Goal: Information Seeking & Learning: Learn about a topic

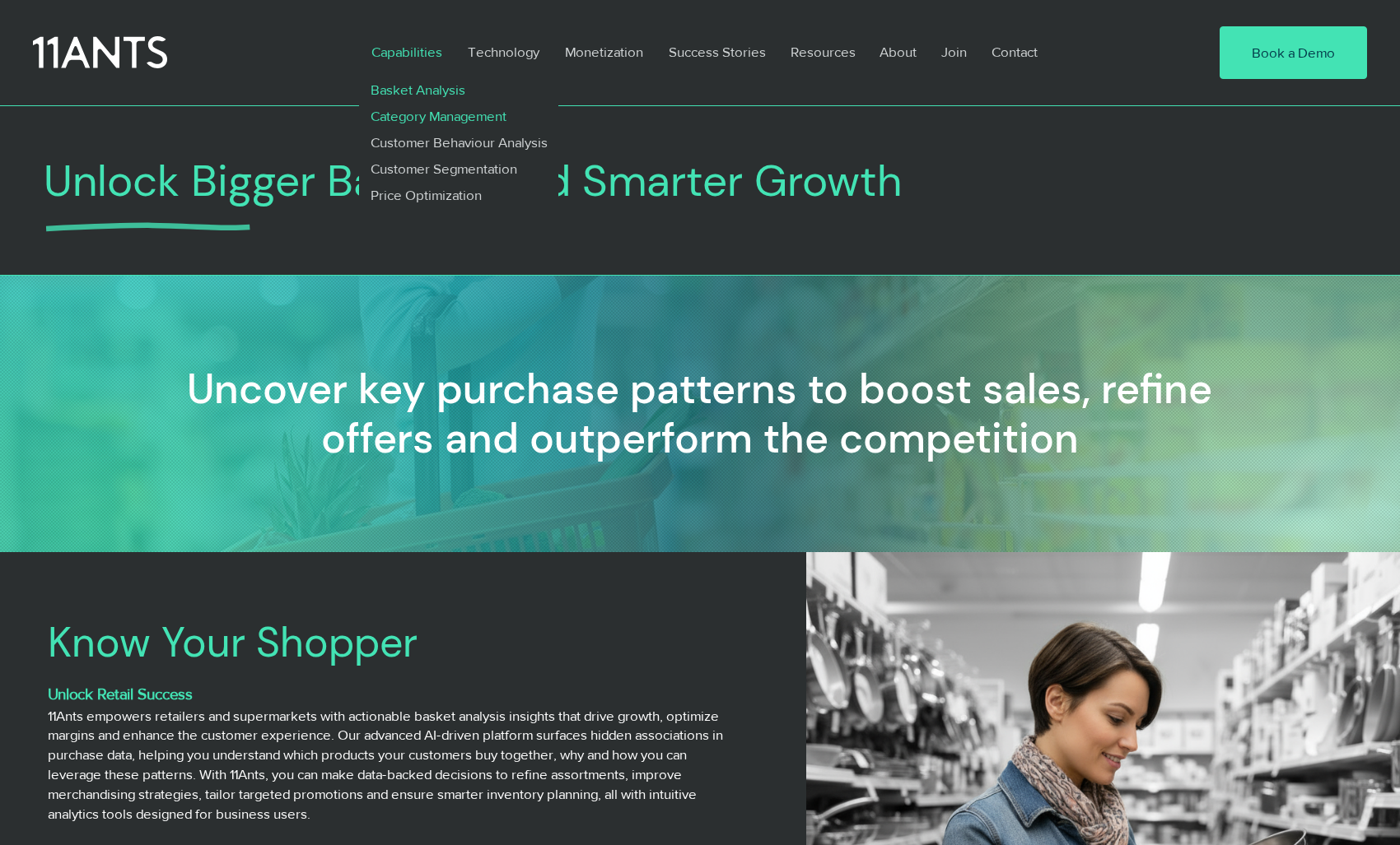
click at [409, 117] on p "Category Management" at bounding box center [438, 116] width 150 height 27
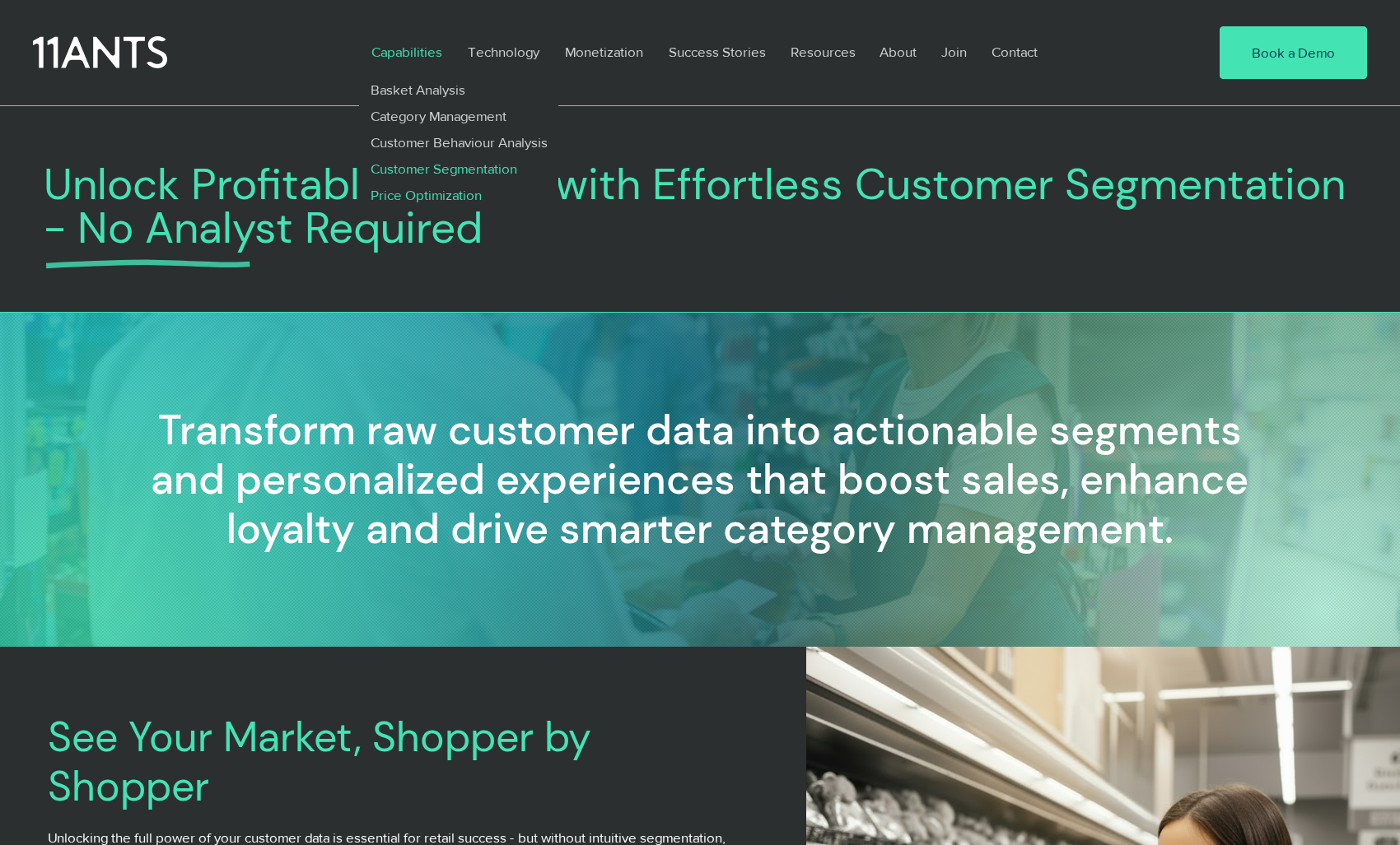
click at [411, 204] on p "Price Optimization" at bounding box center [426, 195] width 125 height 27
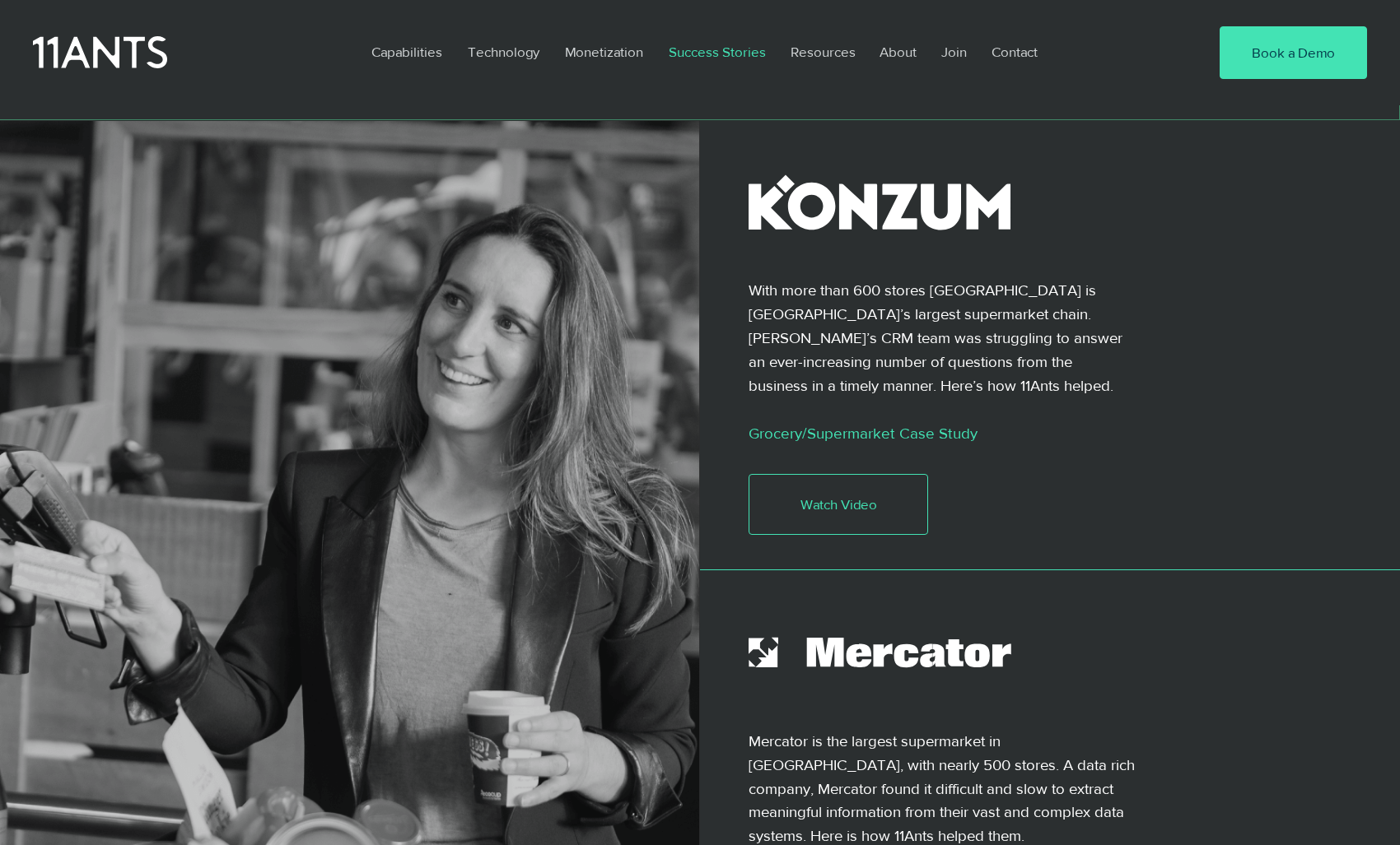
scroll to position [34, 0]
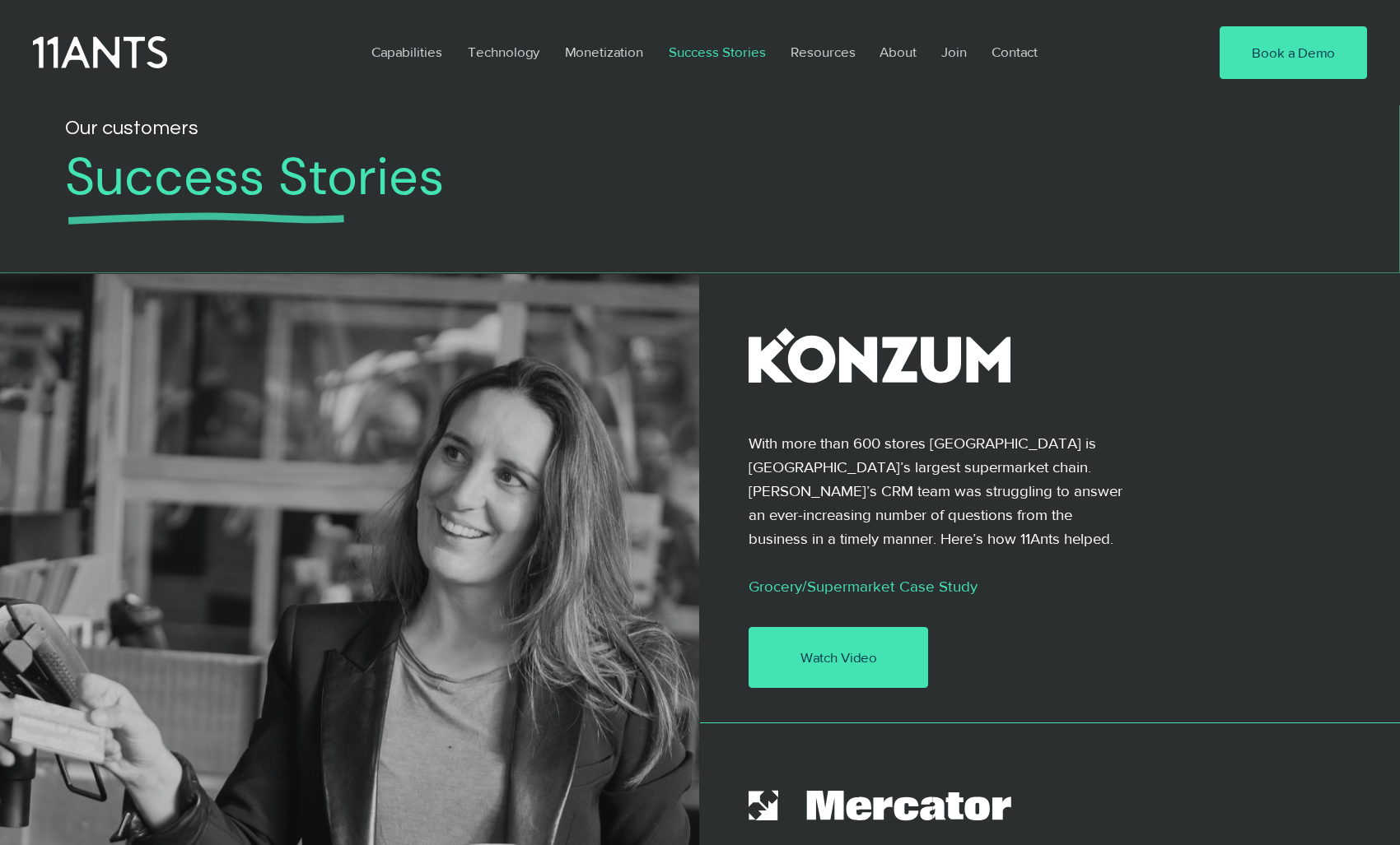
click at [896, 661] on link "Watch Video" at bounding box center [838, 657] width 179 height 61
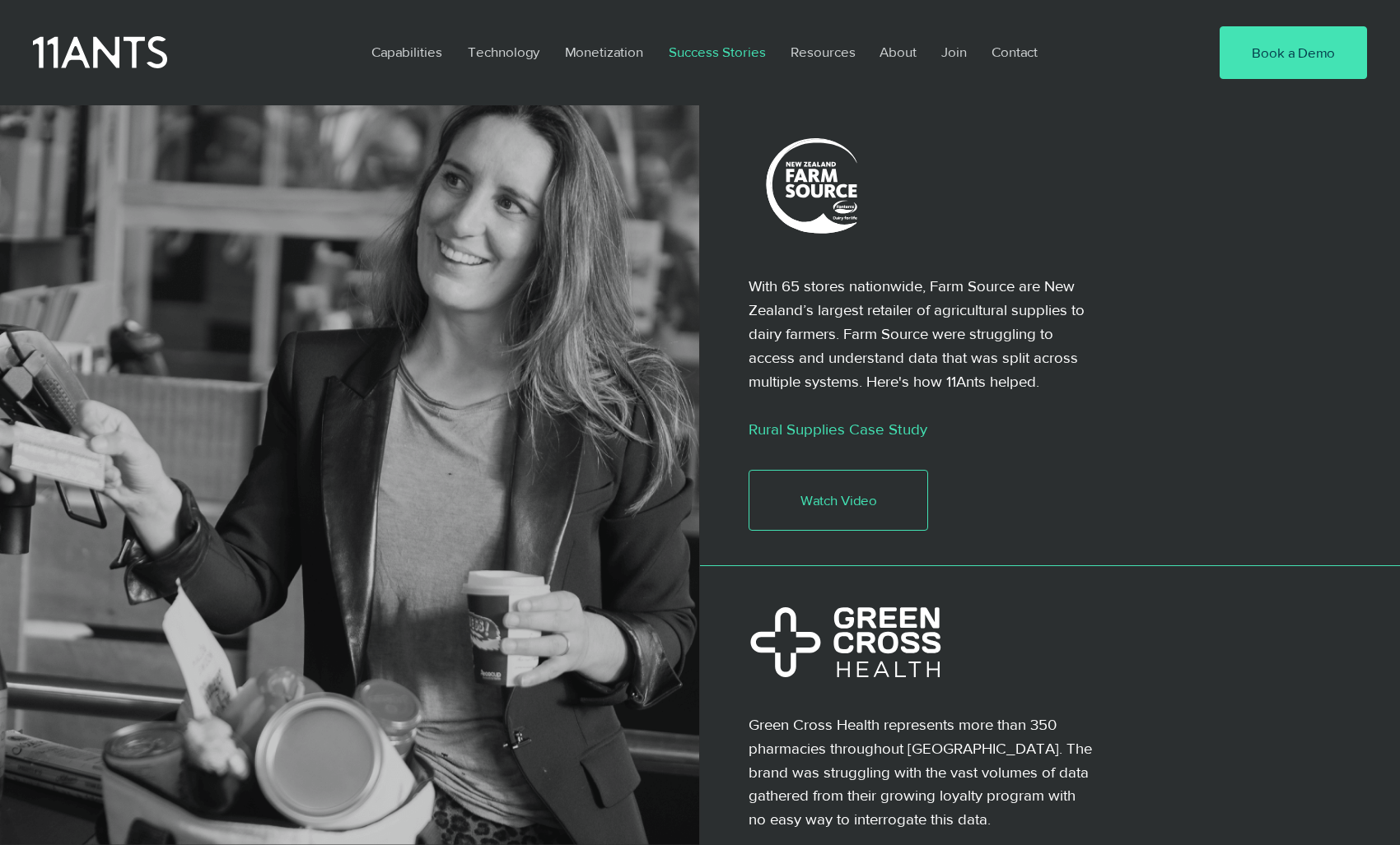
scroll to position [2864, 0]
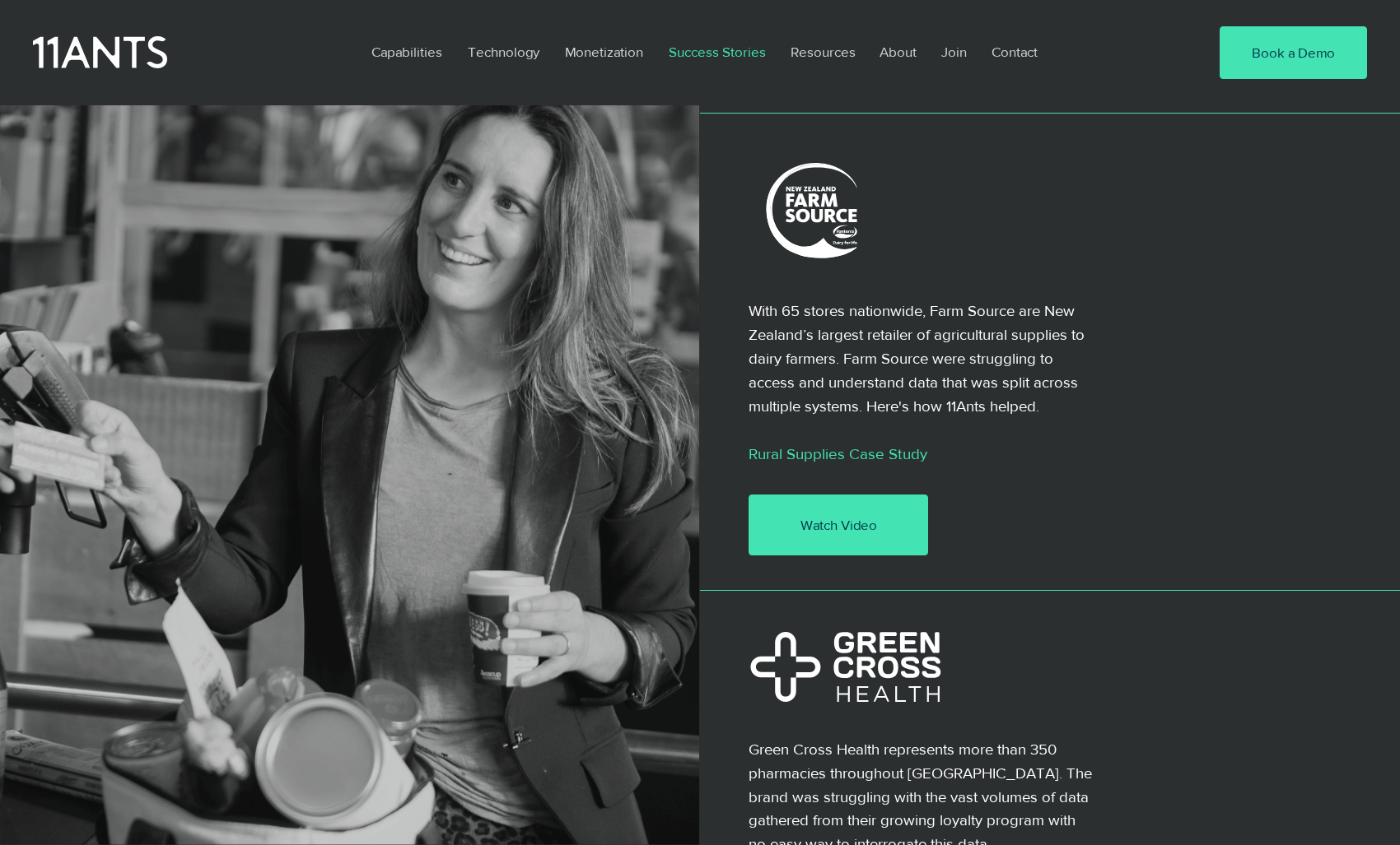
click at [831, 494] on link "Watch Video" at bounding box center [838, 524] width 179 height 61
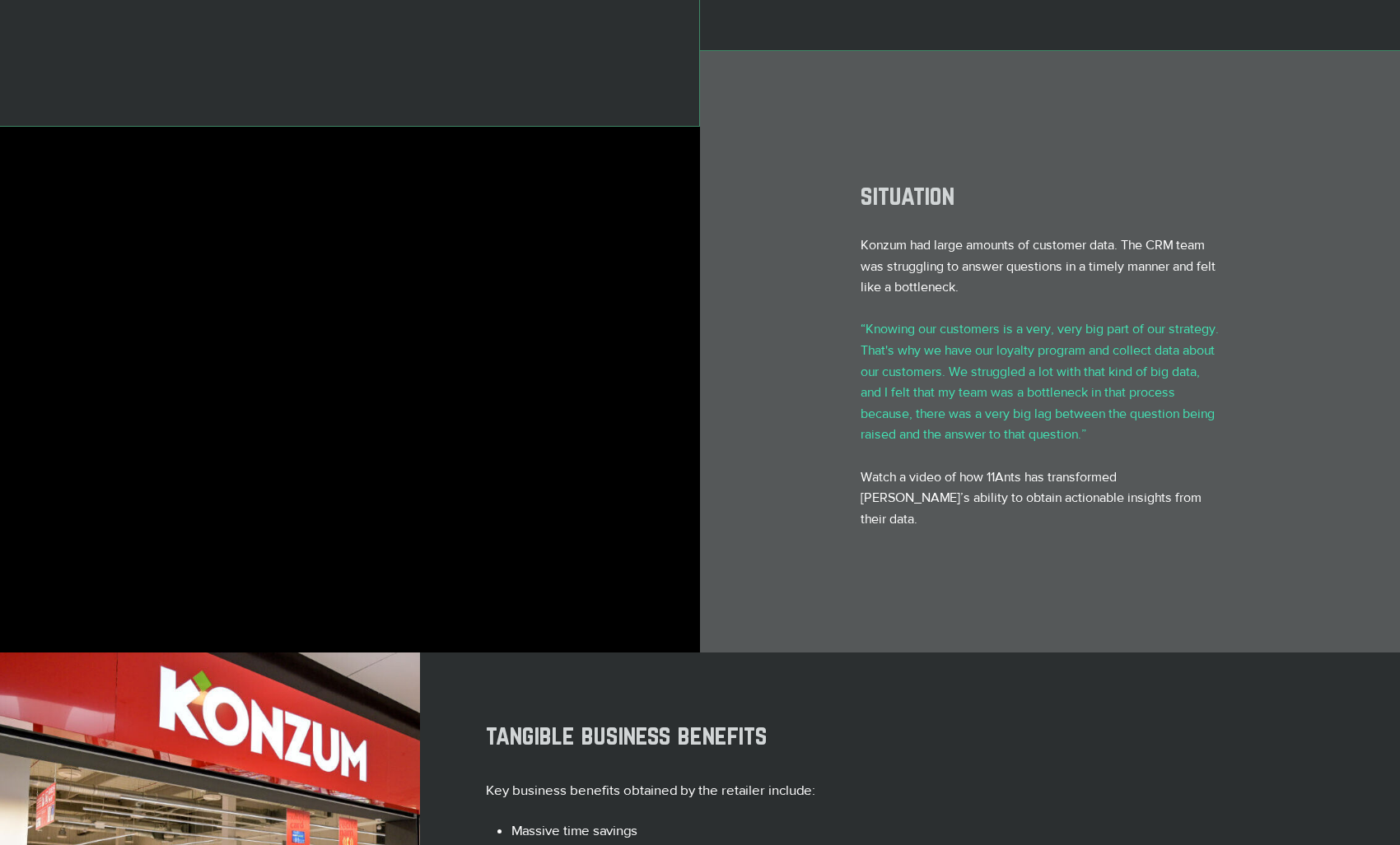
scroll to position [322, 0]
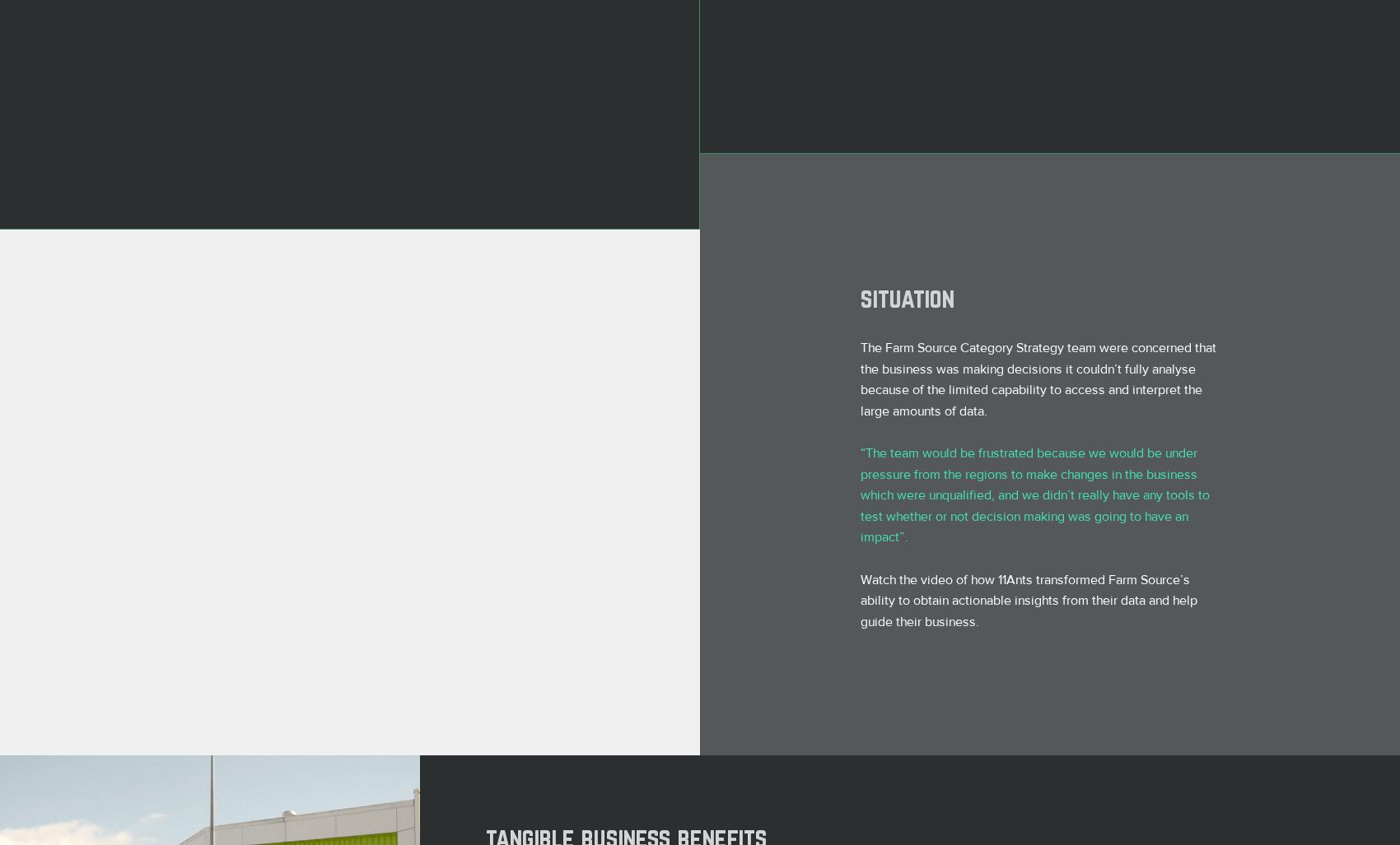
scroll to position [237, 0]
